Goal: Task Accomplishment & Management: Use online tool/utility

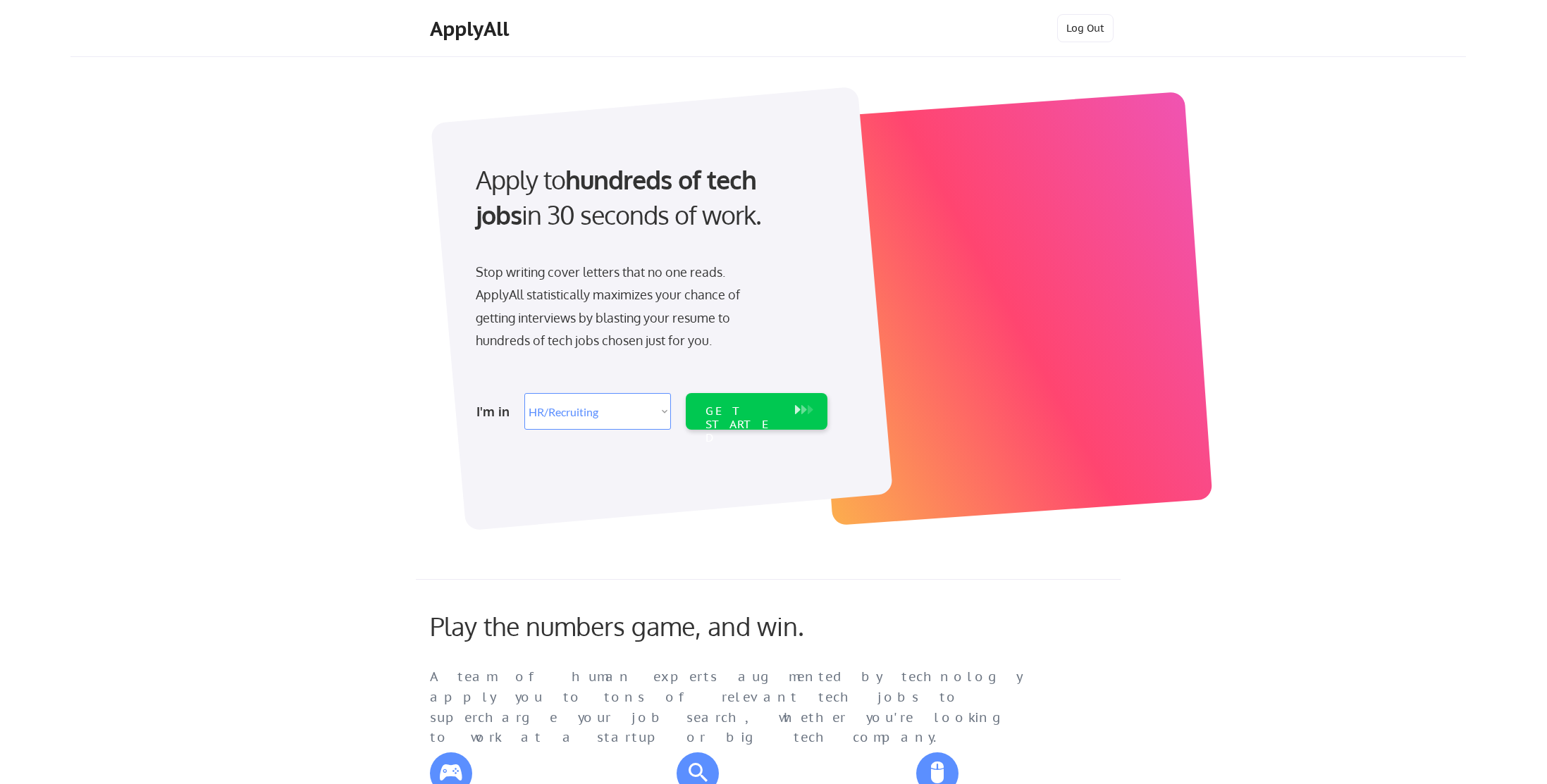
select select ""hr_recruiting""
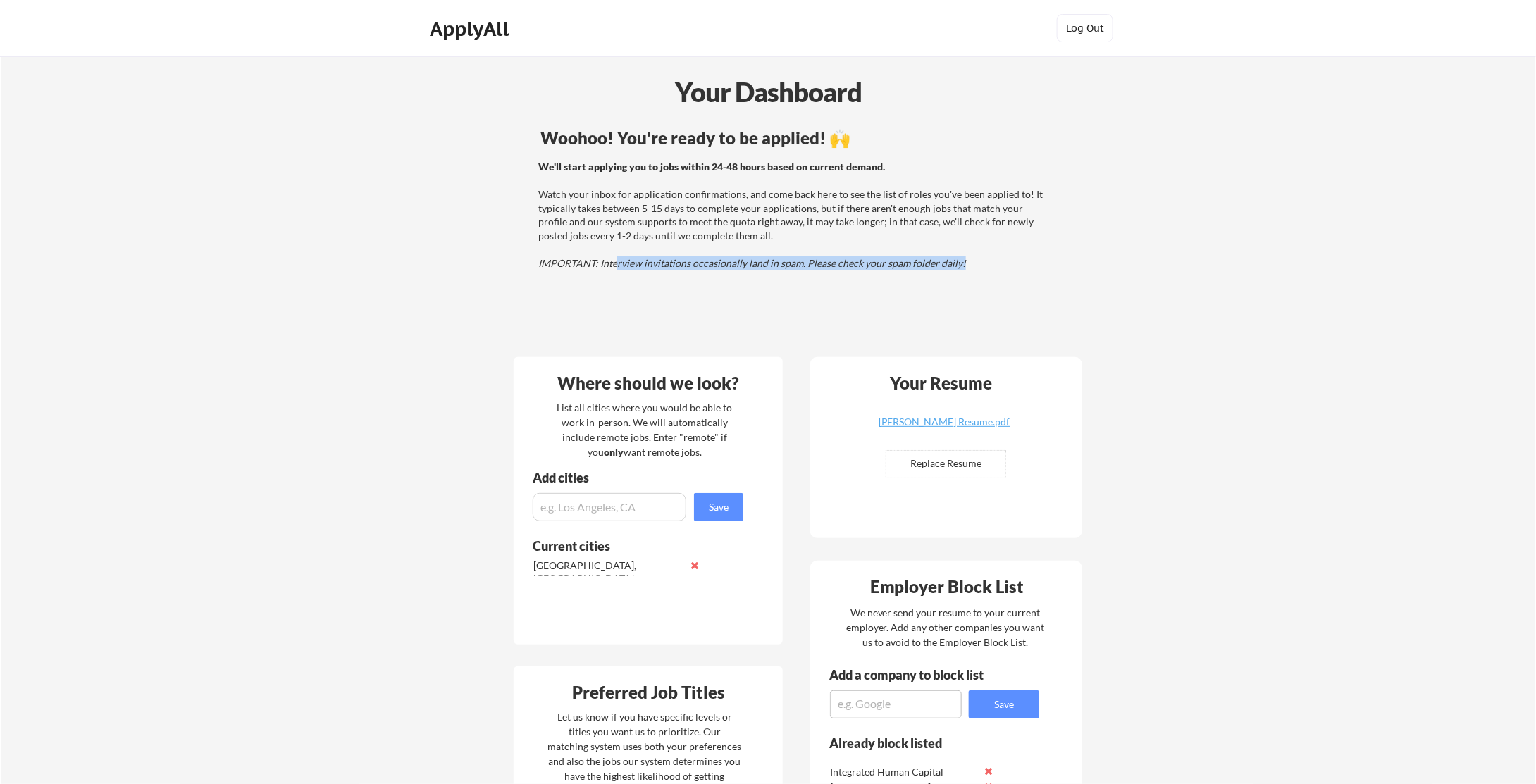
drag, startPoint x: 618, startPoint y: 262, endPoint x: 982, endPoint y: 259, distance: 364.0
click at [982, 259] on div "We'll start applying you to jobs within 24-48 hours based on current demand. Wa…" at bounding box center [791, 215] width 508 height 111
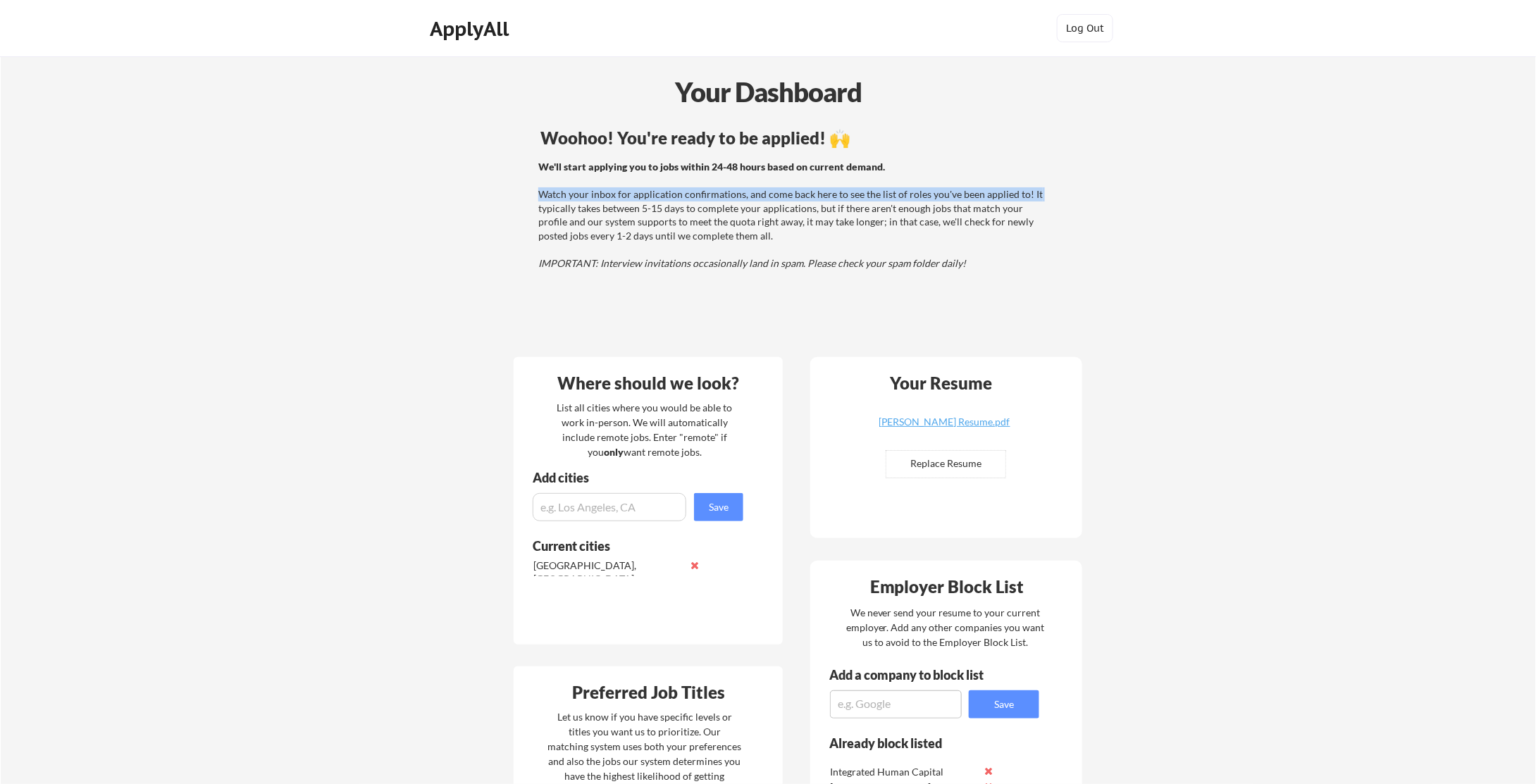
drag, startPoint x: 518, startPoint y: 189, endPoint x: 1038, endPoint y: 198, distance: 520.1
click at [1038, 198] on div "We'll start applying you to jobs within 24-48 hours based on current demand. Wa…" at bounding box center [792, 215] width 564 height 111
